Goal: Find specific page/section: Find specific page/section

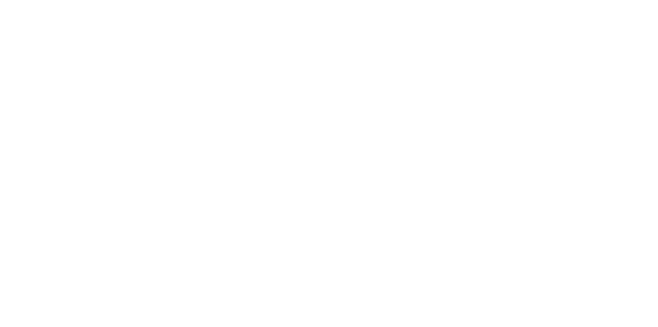
type input "cons"
